Goal: Task Accomplishment & Management: Manage account settings

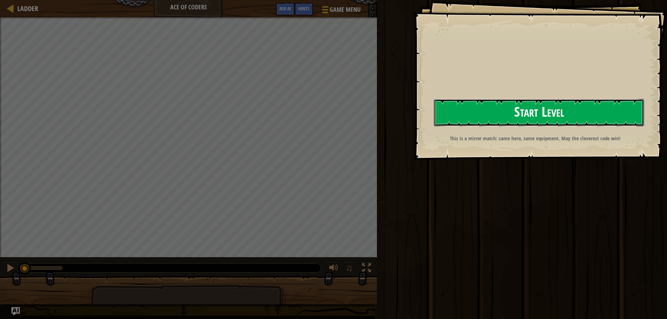
click at [592, 115] on button "Start Level" at bounding box center [539, 112] width 210 height 27
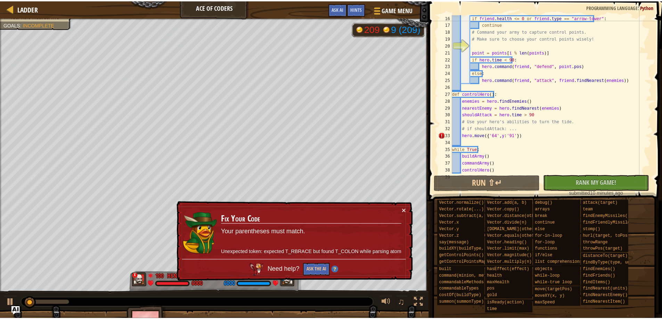
scroll to position [104, 0]
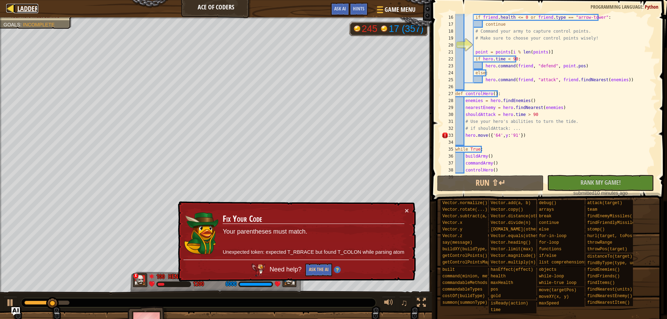
click at [11, 6] on div at bounding box center [10, 8] width 9 height 9
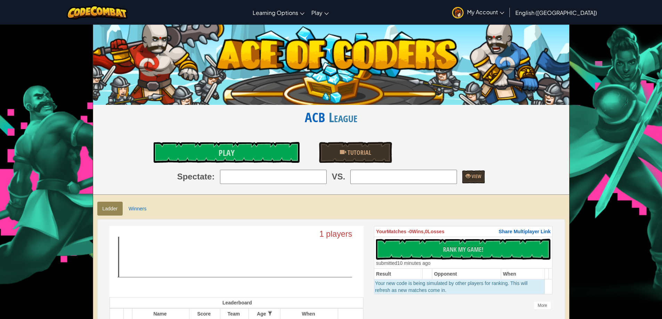
click at [508, 7] on link "My Account" at bounding box center [477, 12] width 59 height 22
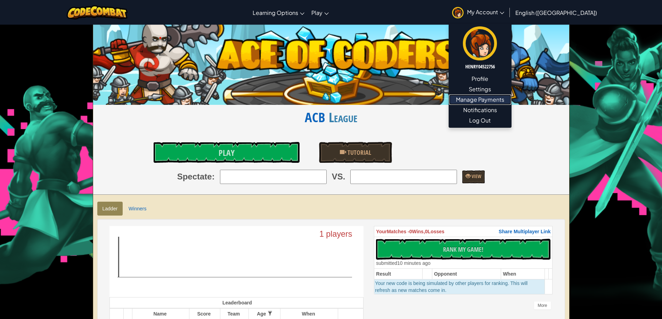
click at [511, 101] on link "Manage Payments" at bounding box center [480, 99] width 62 height 10
